Goal: Information Seeking & Learning: Check status

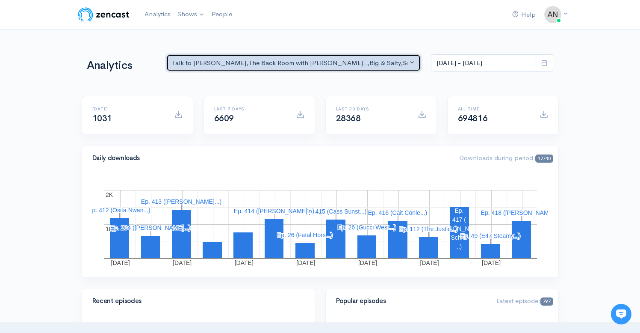
click at [341, 64] on div "Talk to [PERSON_NAME] , The Back Room with [PERSON_NAME].. , Big & Salty , Seri…" at bounding box center [290, 63] width 236 height 10
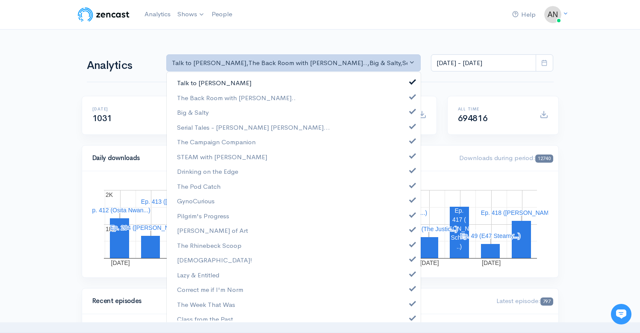
click at [411, 79] on span at bounding box center [412, 80] width 3 height 6
select select "10316"
click at [411, 108] on span at bounding box center [412, 110] width 3 height 6
click at [405, 122] on link "Serial Tales - [PERSON_NAME] [PERSON_NAME]..." at bounding box center [294, 127] width 254 height 15
click at [411, 138] on span at bounding box center [412, 139] width 3 height 6
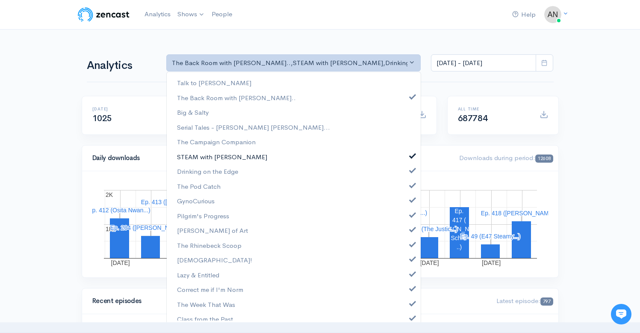
click at [411, 156] on span at bounding box center [412, 154] width 3 height 6
click at [411, 170] on span at bounding box center [412, 169] width 3 height 6
click at [411, 181] on span at bounding box center [412, 184] width 3 height 6
click at [411, 198] on span at bounding box center [412, 198] width 3 height 6
click at [411, 217] on span at bounding box center [412, 213] width 3 height 6
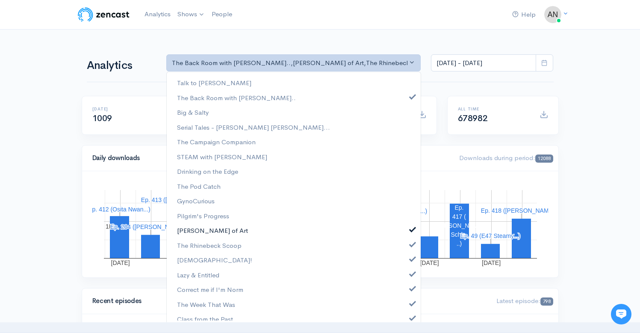
click at [411, 230] on span at bounding box center [412, 228] width 3 height 6
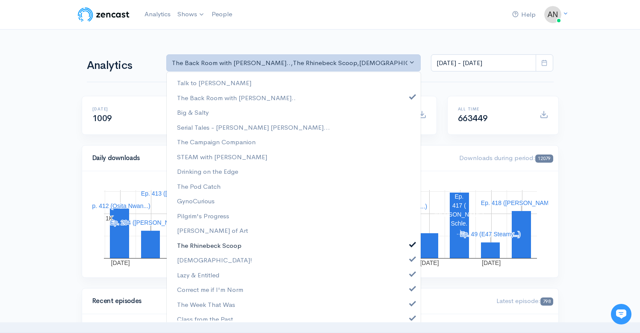
click at [411, 242] on span at bounding box center [412, 243] width 3 height 6
click at [411, 257] on span at bounding box center [412, 257] width 3 height 6
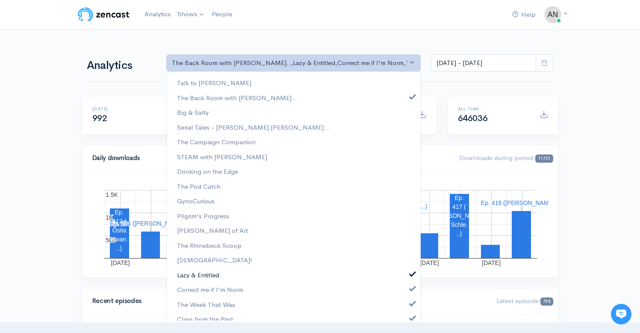
click at [411, 272] on span at bounding box center [412, 272] width 3 height 6
click at [411, 287] on span at bounding box center [412, 287] width 3 height 6
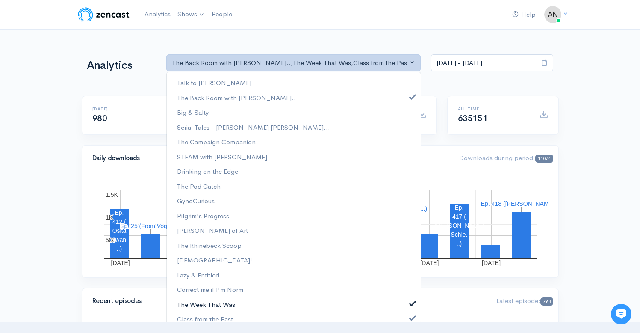
click at [411, 303] on span at bounding box center [412, 302] width 3 height 6
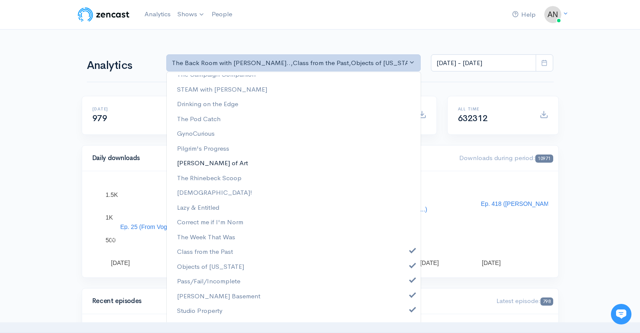
scroll to position [76, 0]
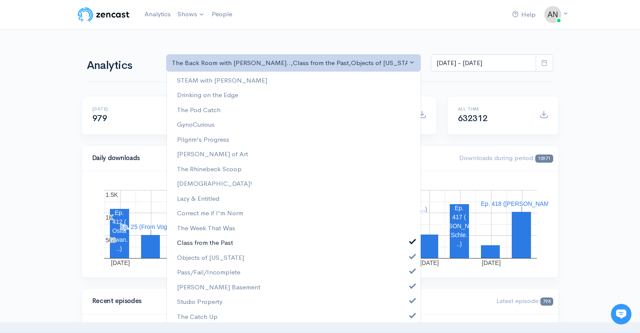
click at [411, 241] on span at bounding box center [412, 240] width 3 height 6
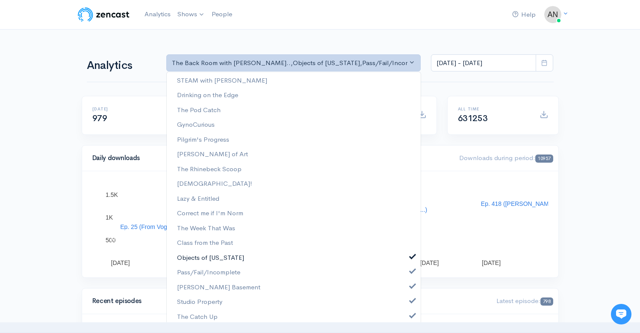
click at [411, 255] on span at bounding box center [412, 255] width 3 height 6
click at [411, 270] on span at bounding box center [412, 270] width 3 height 6
click at [404, 284] on link "[PERSON_NAME] Basement" at bounding box center [294, 287] width 254 height 15
click at [411, 300] on span at bounding box center [412, 299] width 3 height 6
click at [411, 313] on span at bounding box center [412, 314] width 3 height 6
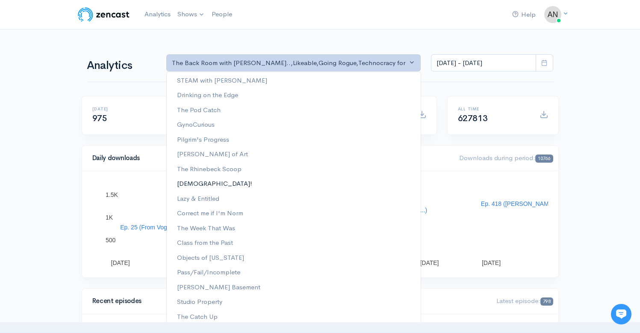
scroll to position [124, 0]
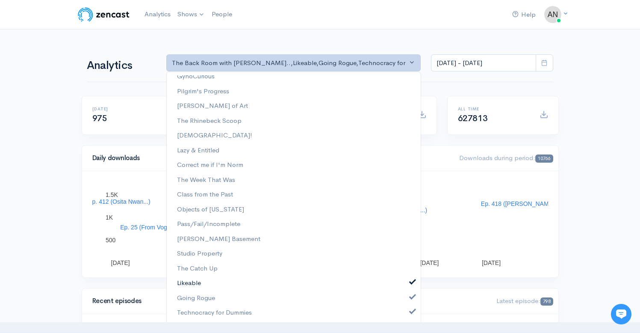
click at [411, 283] on span at bounding box center [412, 281] width 3 height 6
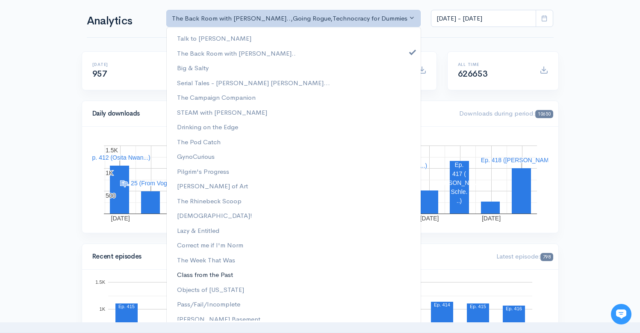
scroll to position [80, 0]
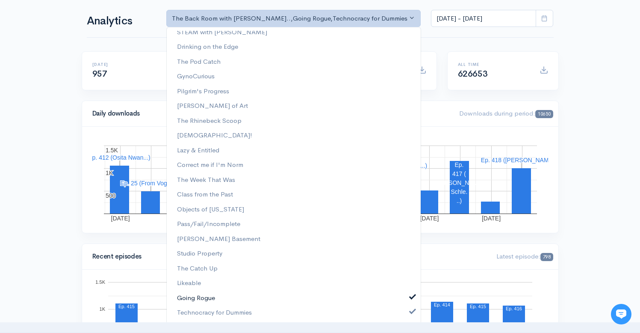
click at [195, 297] on span "Going Rogue" at bounding box center [196, 298] width 38 height 10
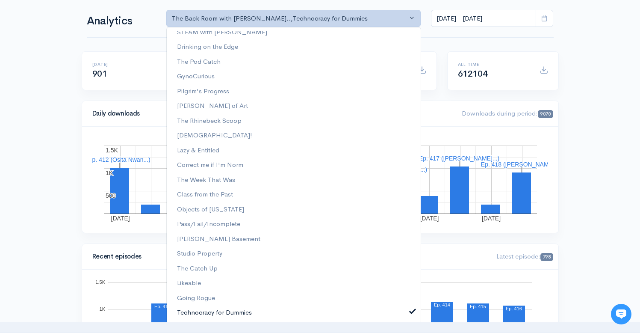
click at [225, 312] on span "Technocracy for Dummies" at bounding box center [214, 312] width 75 height 10
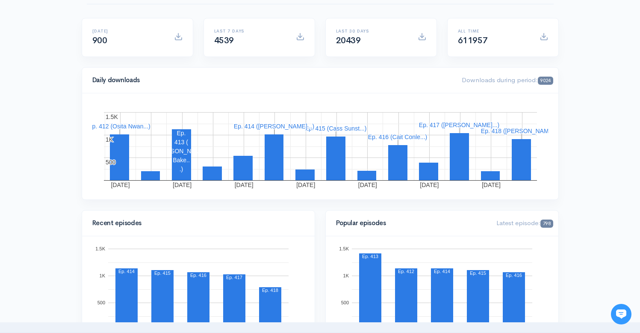
scroll to position [0, 0]
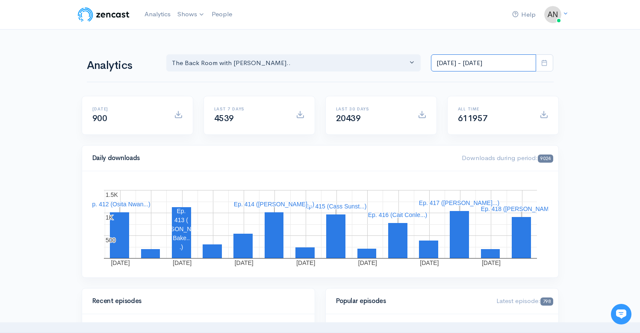
click at [483, 64] on input "[DATE] - [DATE]" at bounding box center [483, 63] width 105 height 18
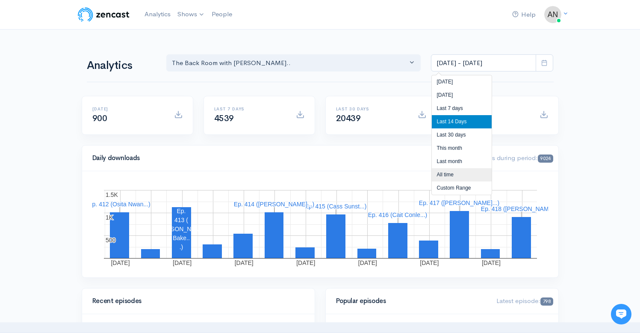
click at [449, 172] on li "All time" at bounding box center [462, 174] width 60 height 13
type input "[DATE] - [DATE]"
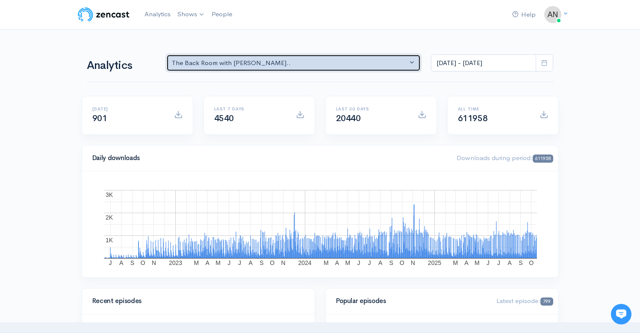
click at [327, 61] on div "The Back Room with [PERSON_NAME].." at bounding box center [290, 63] width 236 height 10
